Goal: Check status: Check status

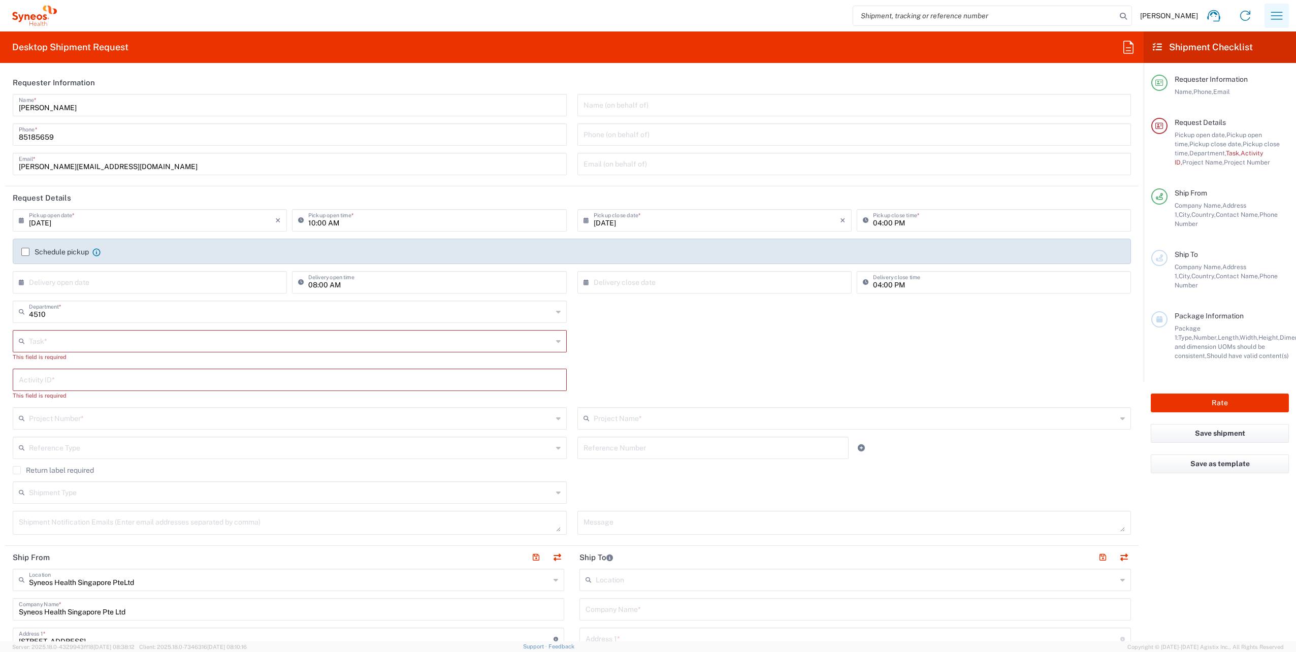
click at [1282, 21] on icon "button" at bounding box center [1277, 16] width 16 height 16
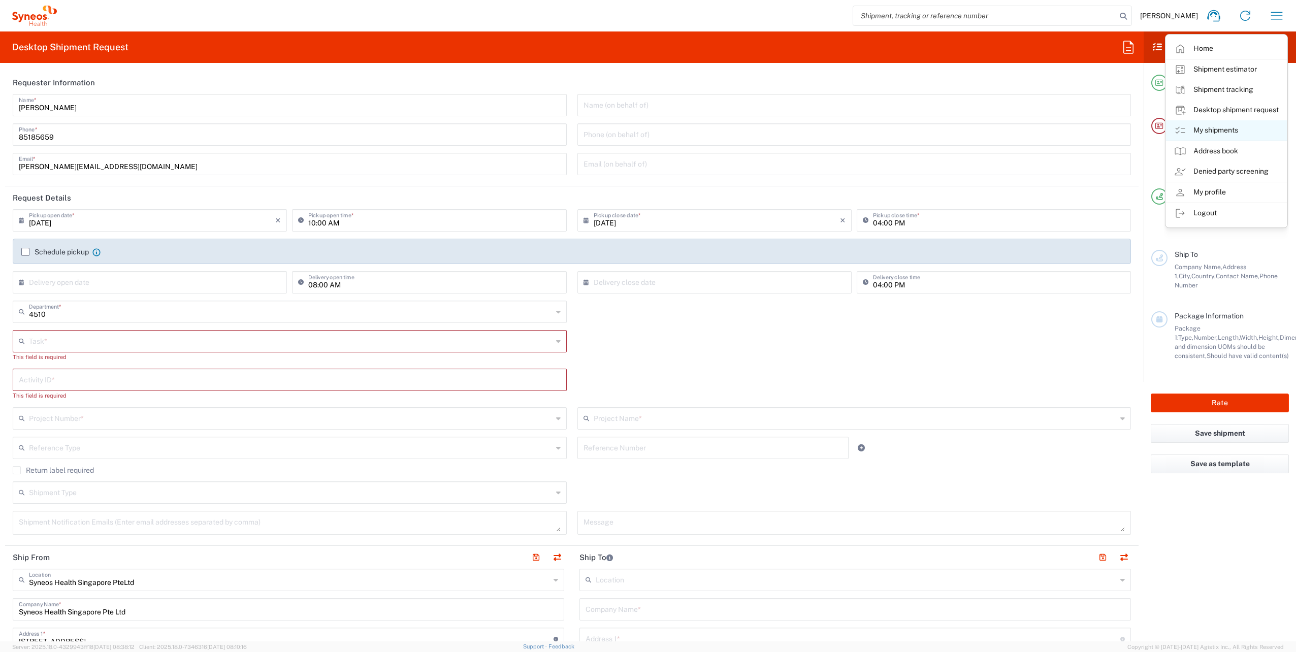
click at [1206, 133] on link "My shipments" at bounding box center [1226, 130] width 121 height 20
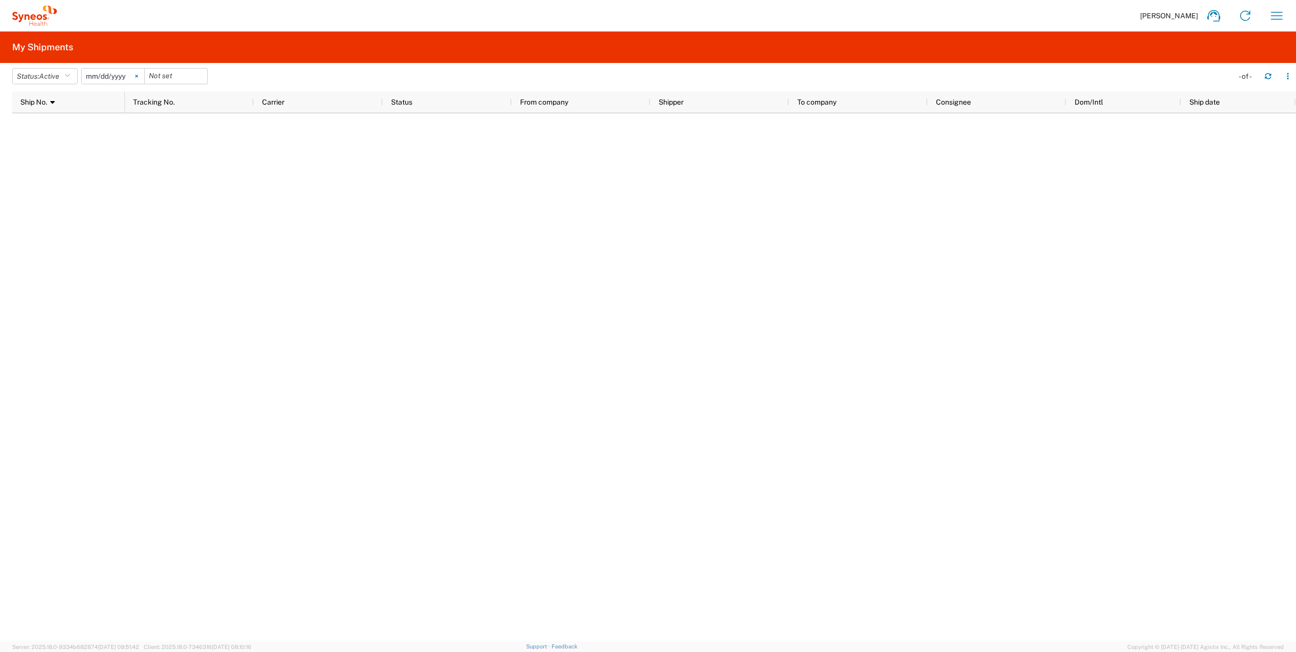
click at [138, 76] on icon at bounding box center [136, 76] width 3 height 3
click at [74, 77] on button "Status: Active" at bounding box center [45, 76] width 66 height 16
click at [39, 128] on span "All" at bounding box center [72, 130] width 118 height 16
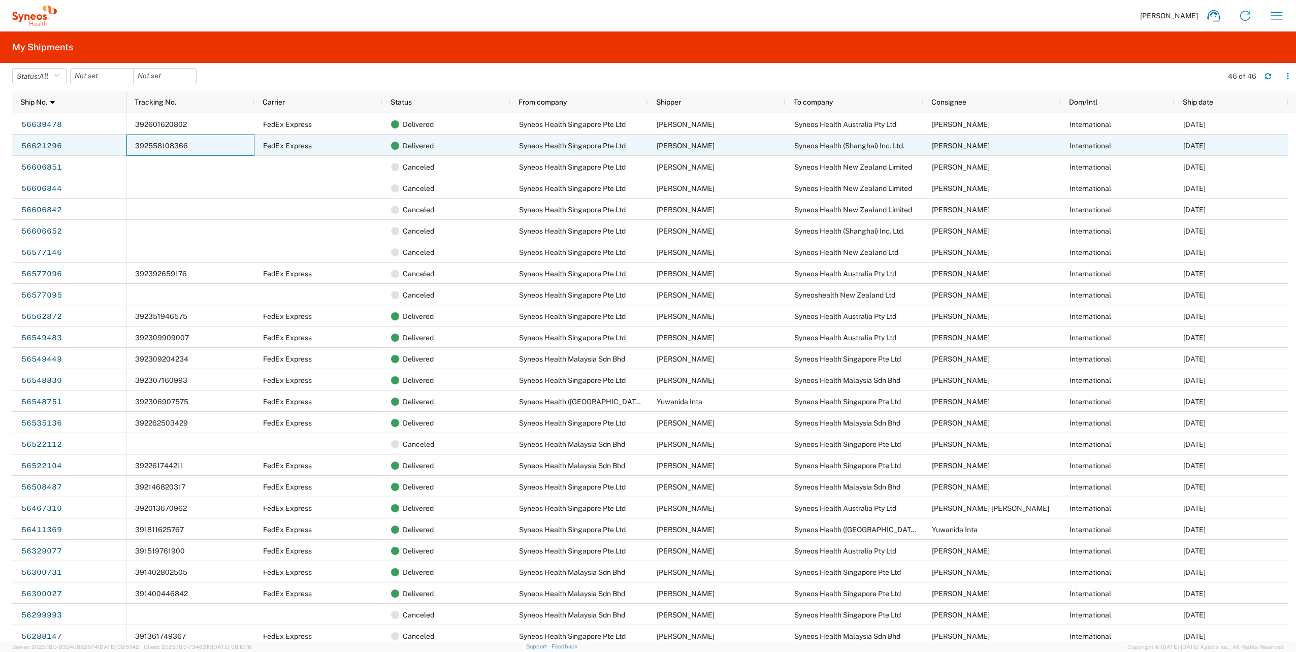
click at [193, 150] on div "392558108366" at bounding box center [190, 145] width 128 height 21
click at [49, 147] on link "56621296" at bounding box center [42, 146] width 42 height 16
